Goal: Navigation & Orientation: Find specific page/section

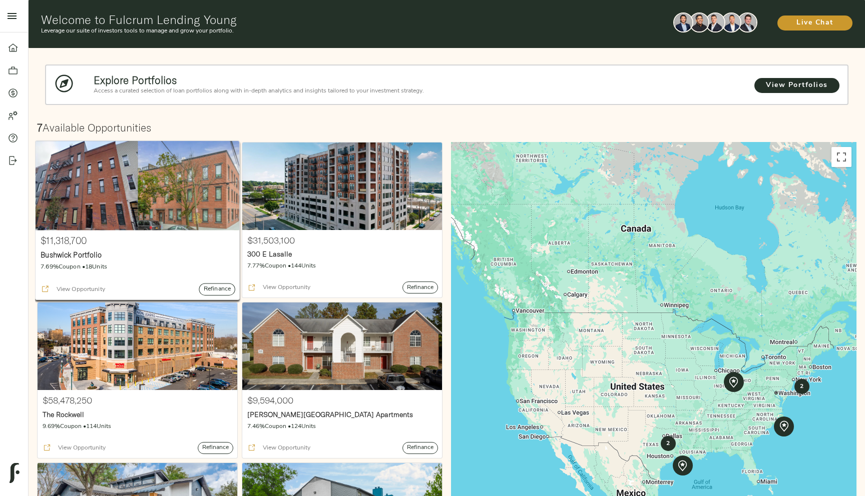
click at [223, 263] on p "7.69% Coupon • 18 Units" at bounding box center [138, 267] width 194 height 9
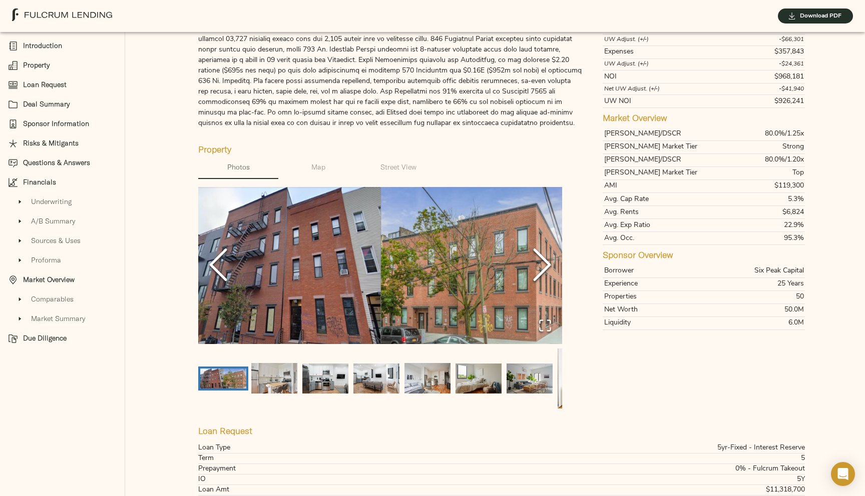
scroll to position [149, 0]
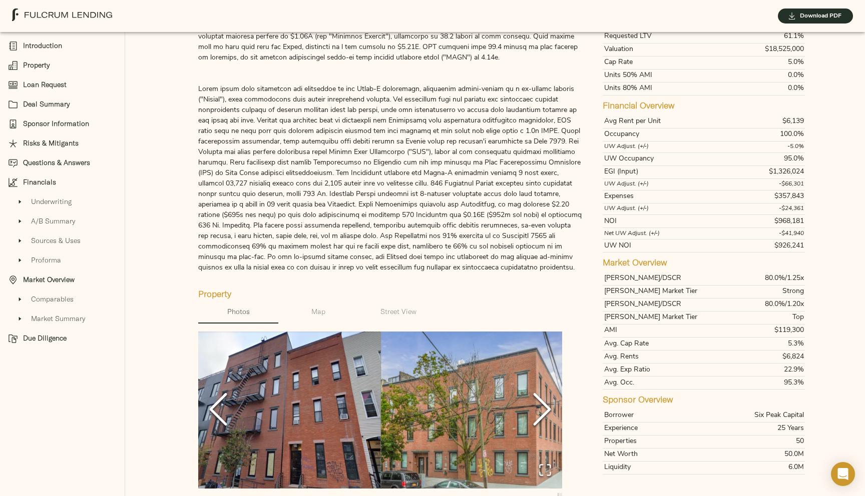
click at [72, 11] on img at bounding box center [62, 15] width 100 height 13
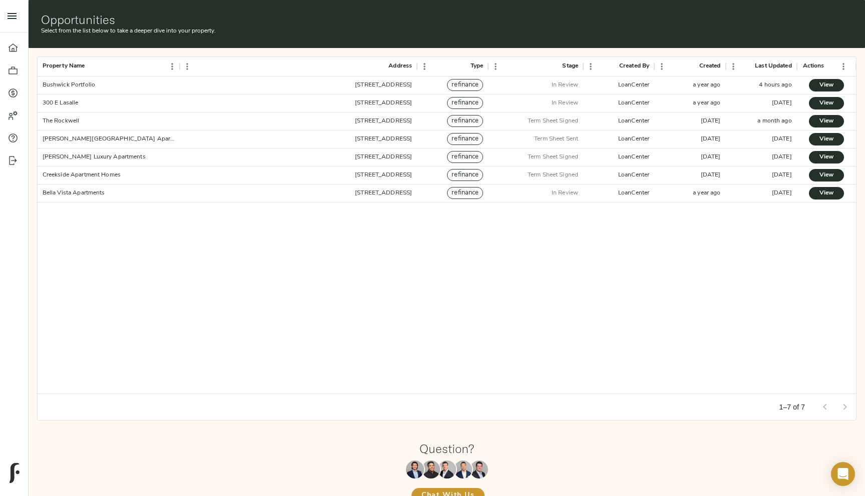
click at [420, 272] on div "Bushwick Portfolio [STREET_ADDRESS] refinance In Review LoanCenter a year ago 4…" at bounding box center [447, 235] width 819 height 317
click at [19, 160] on div at bounding box center [18, 161] width 20 height 10
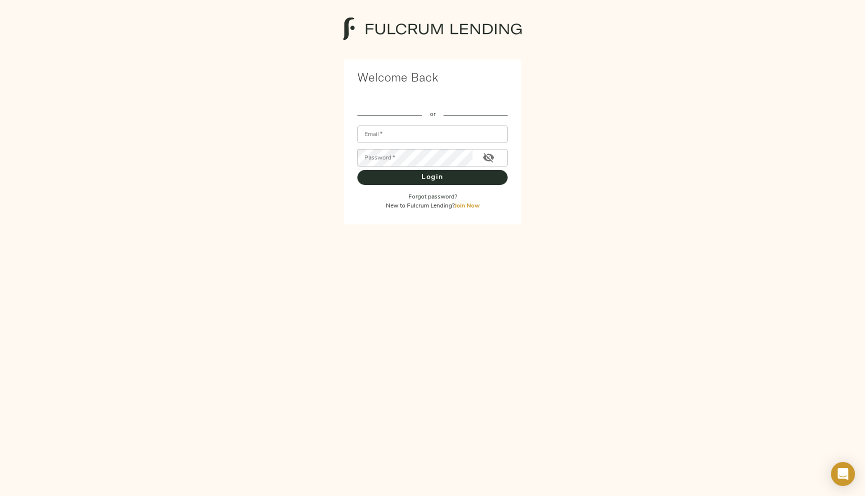
click at [732, 81] on div "Welcome Back or Email   * Email * Password   * Password * Login Forgot password…" at bounding box center [432, 141] width 889 height 186
